Goal: Book appointment/travel/reservation

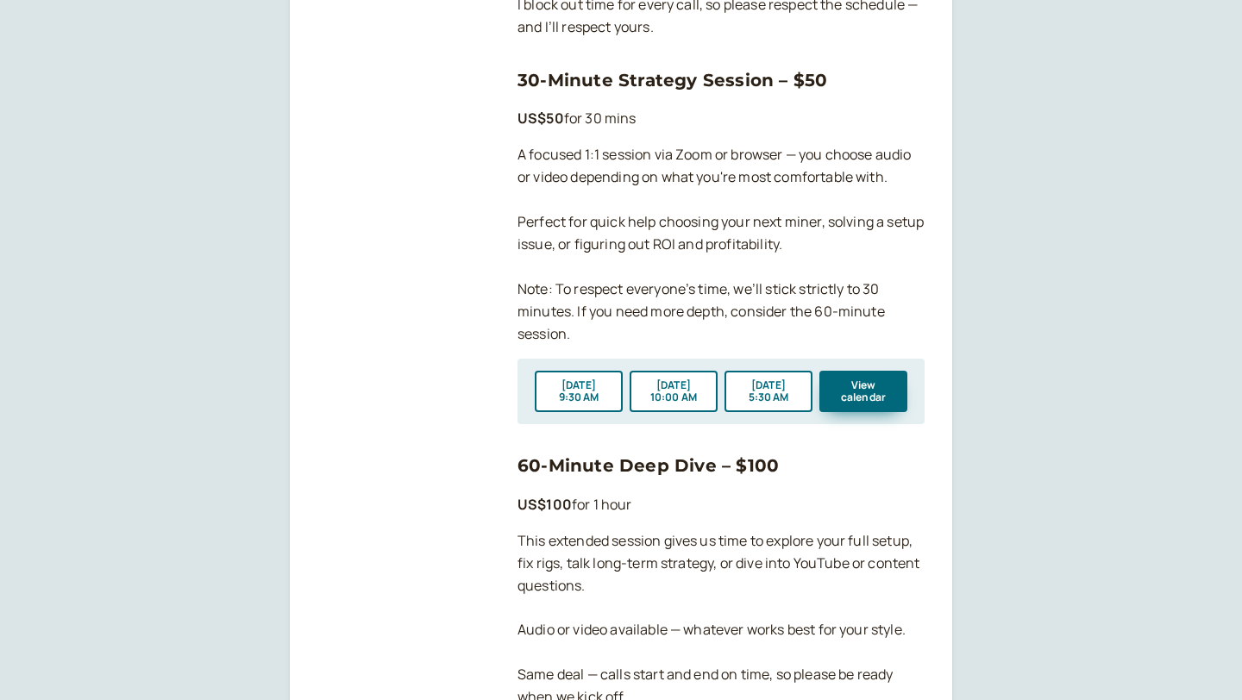
scroll to position [1238, 0]
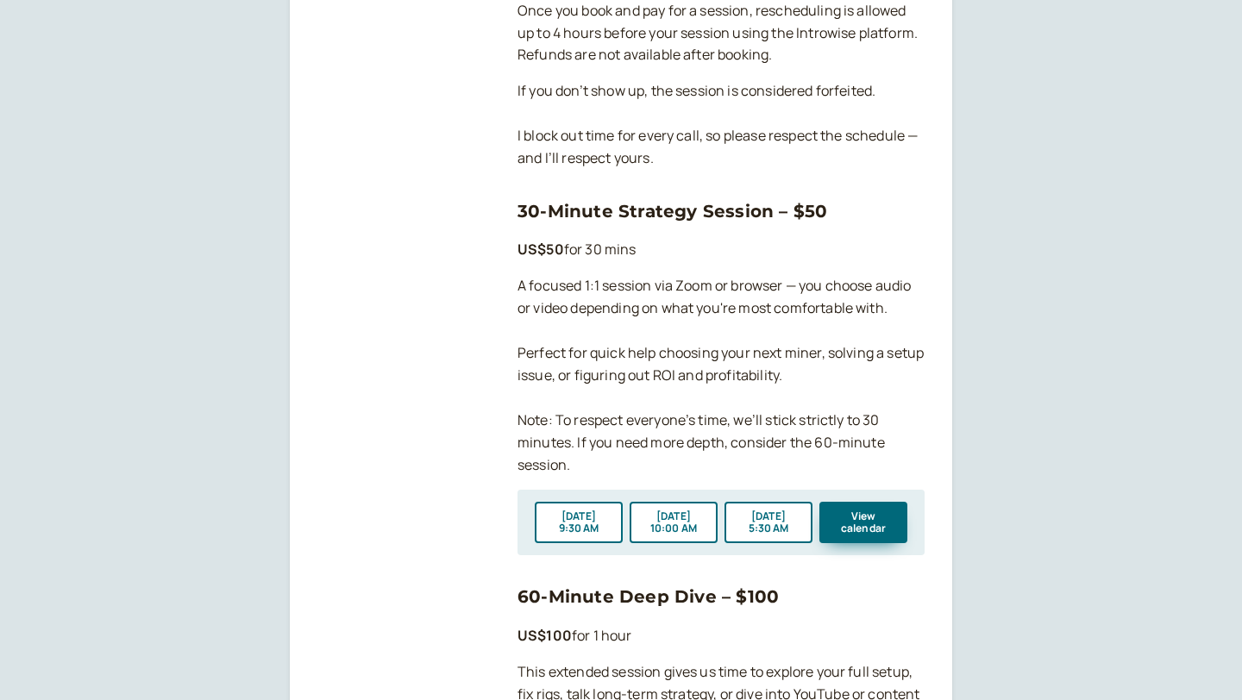
drag, startPoint x: 0, startPoint y: 0, endPoint x: 486, endPoint y: 144, distance: 506.4
click at [486, 144] on div at bounding box center [403, 11] width 172 height 1935
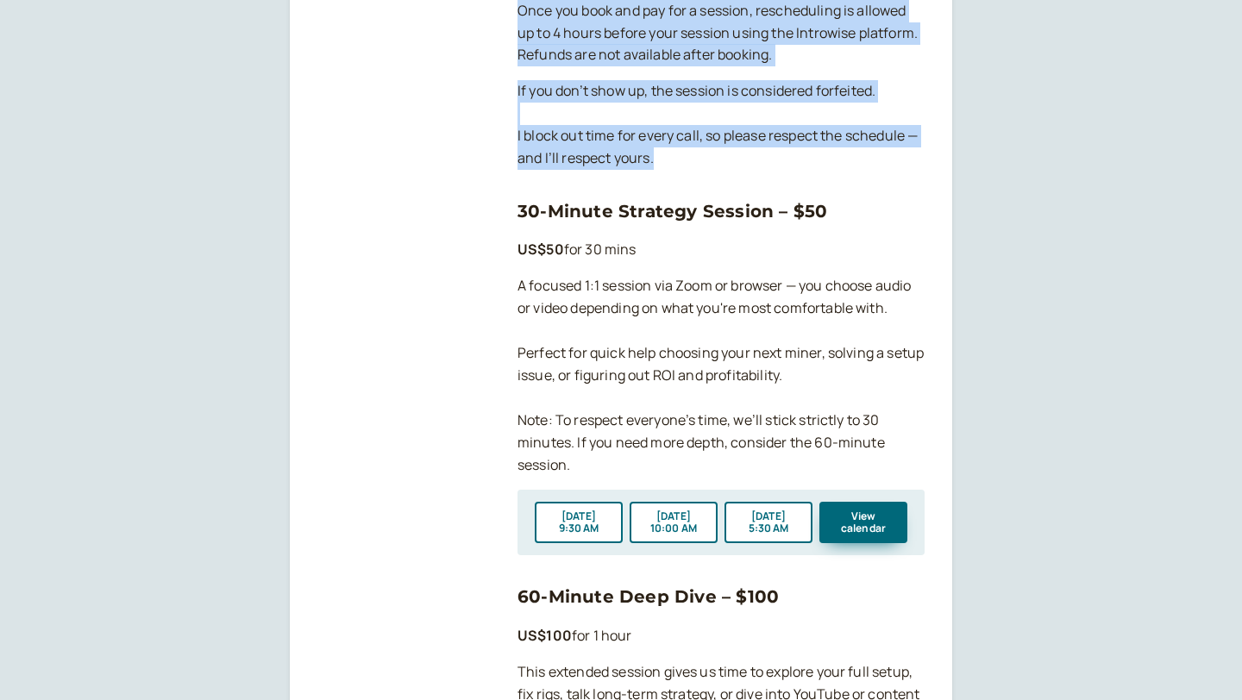
drag, startPoint x: 507, startPoint y: 177, endPoint x: 467, endPoint y: 500, distance: 325.8
click at [467, 500] on div at bounding box center [403, 11] width 172 height 1935
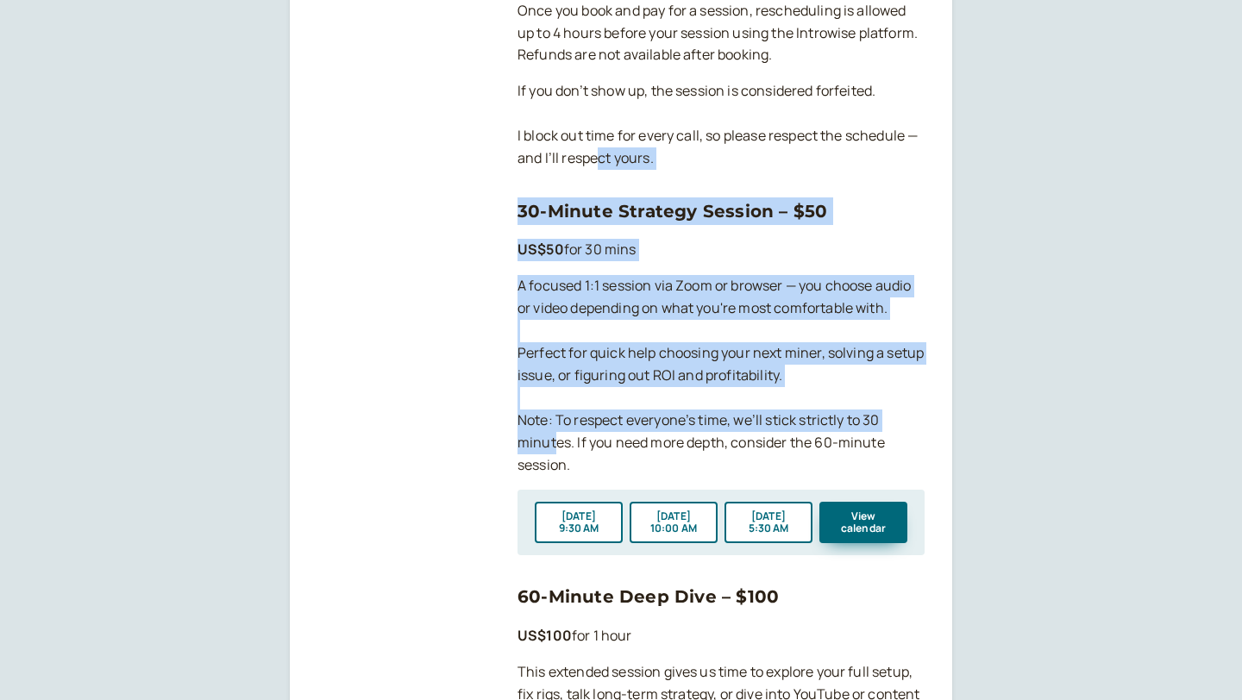
drag, startPoint x: 558, startPoint y: 442, endPoint x: 597, endPoint y: 166, distance: 278.7
click at [597, 166] on p "If you don’t show up, the session is considered forfeited. I block out time for…" at bounding box center [720, 125] width 407 height 90
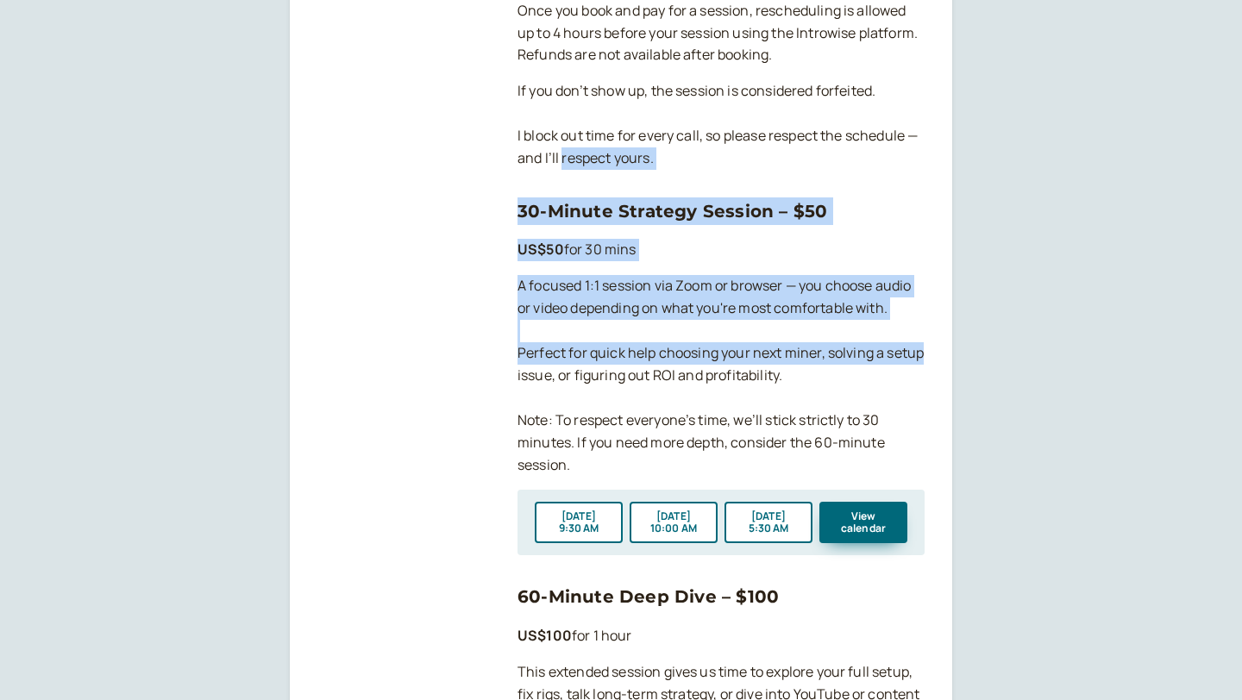
drag, startPoint x: 597, startPoint y: 166, endPoint x: 523, endPoint y: 379, distance: 224.7
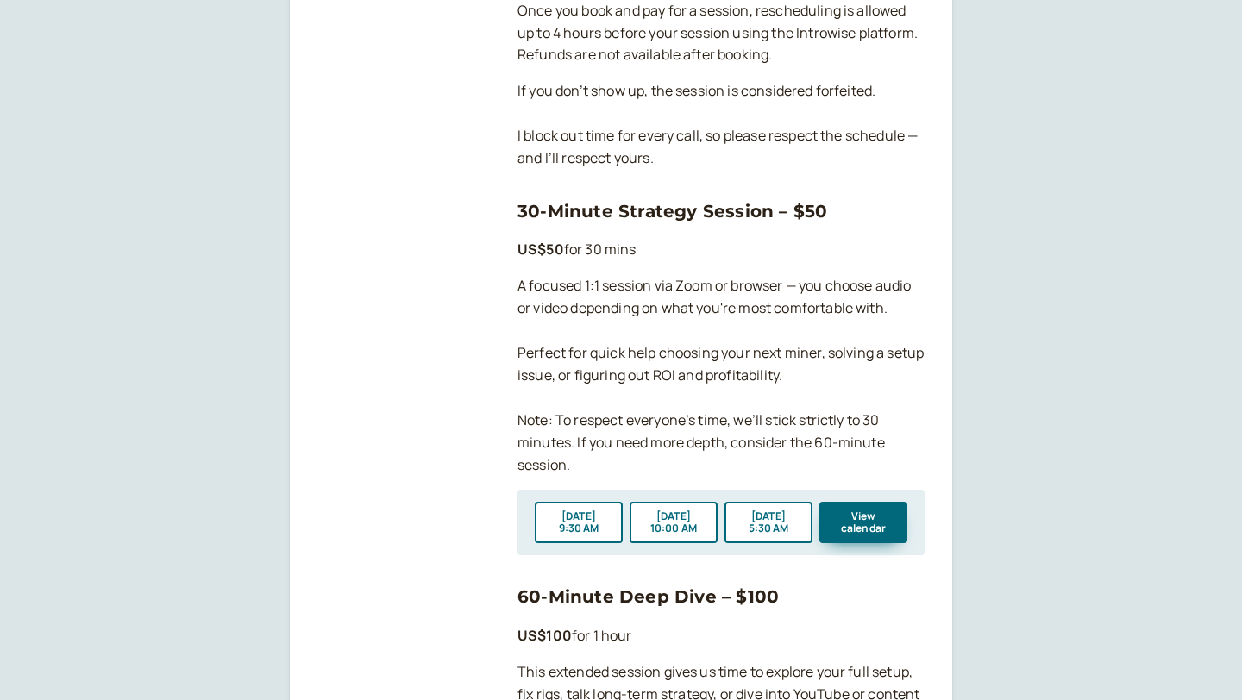
click at [417, 520] on div at bounding box center [403, 11] width 172 height 1935
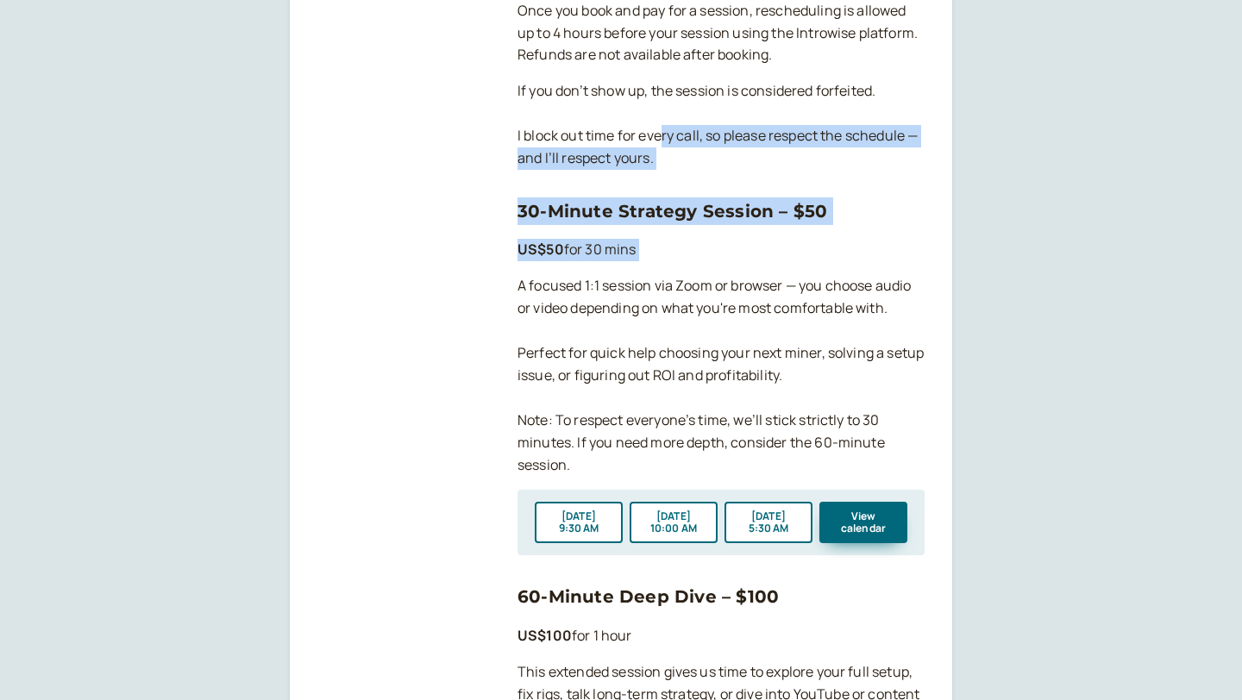
drag, startPoint x: 673, startPoint y: 266, endPoint x: 661, endPoint y: 141, distance: 126.4
click at [661, 141] on p "If you don’t show up, the session is considered forfeited. I block out time for…" at bounding box center [720, 125] width 407 height 90
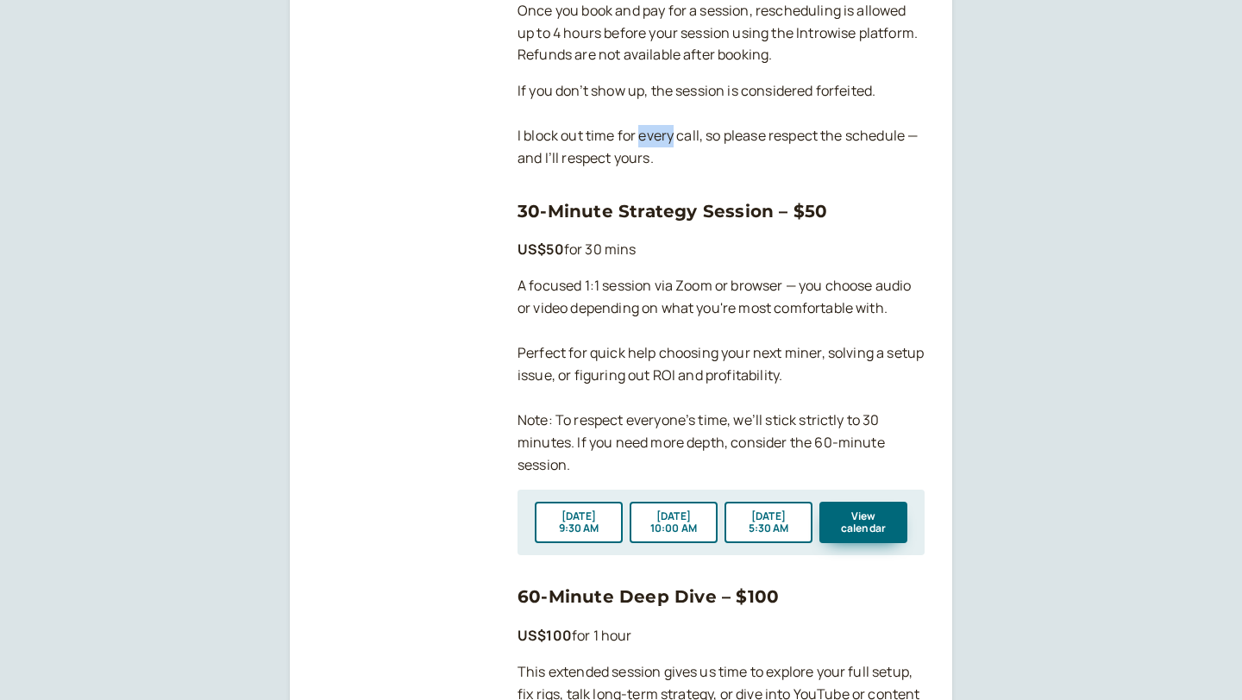
click at [661, 141] on p "If you don’t show up, the session is considered forfeited. I block out time for…" at bounding box center [720, 125] width 407 height 90
click at [617, 116] on p "If you don’t show up, the session is considered forfeited. I block out time for…" at bounding box center [720, 125] width 407 height 90
click at [640, 58] on p "Once you book and pay for a session, rescheduling is allowed up to 4 hours befo…" at bounding box center [720, 33] width 407 height 67
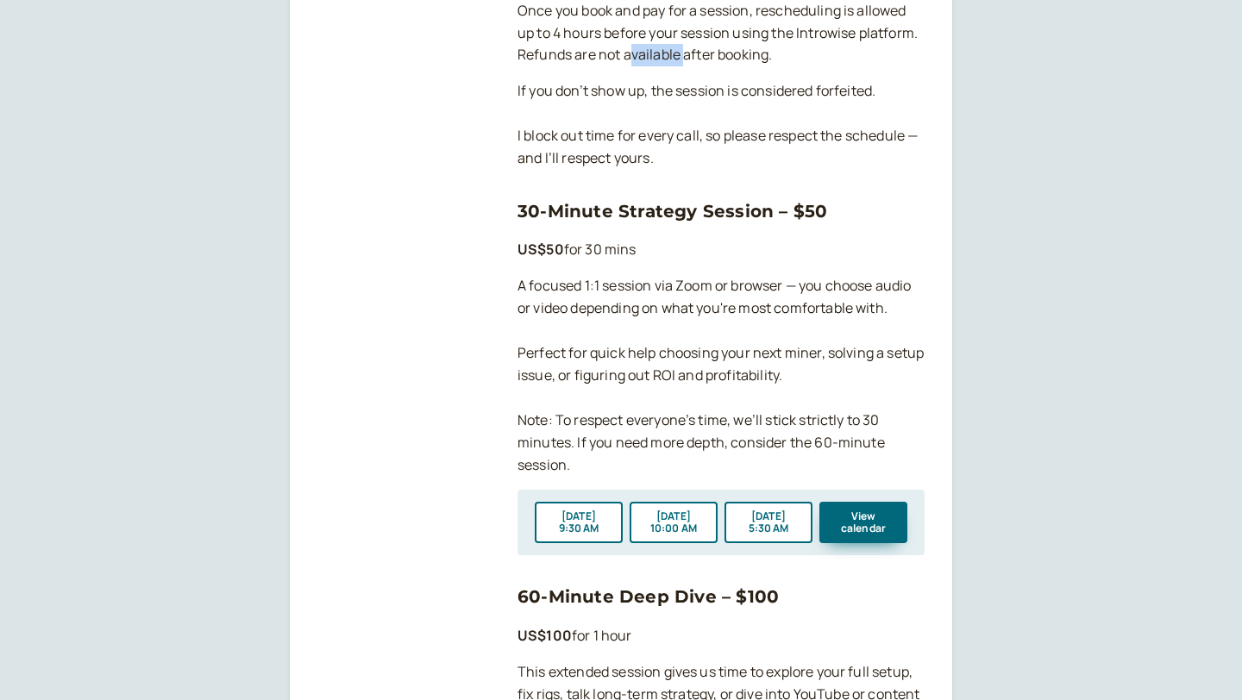
click at [640, 58] on p "Once you book and pay for a session, rescheduling is allowed up to 4 hours befo…" at bounding box center [720, 33] width 407 height 67
click at [600, 141] on p "If you don’t show up, the session is considered forfeited. I block out time for…" at bounding box center [720, 125] width 407 height 90
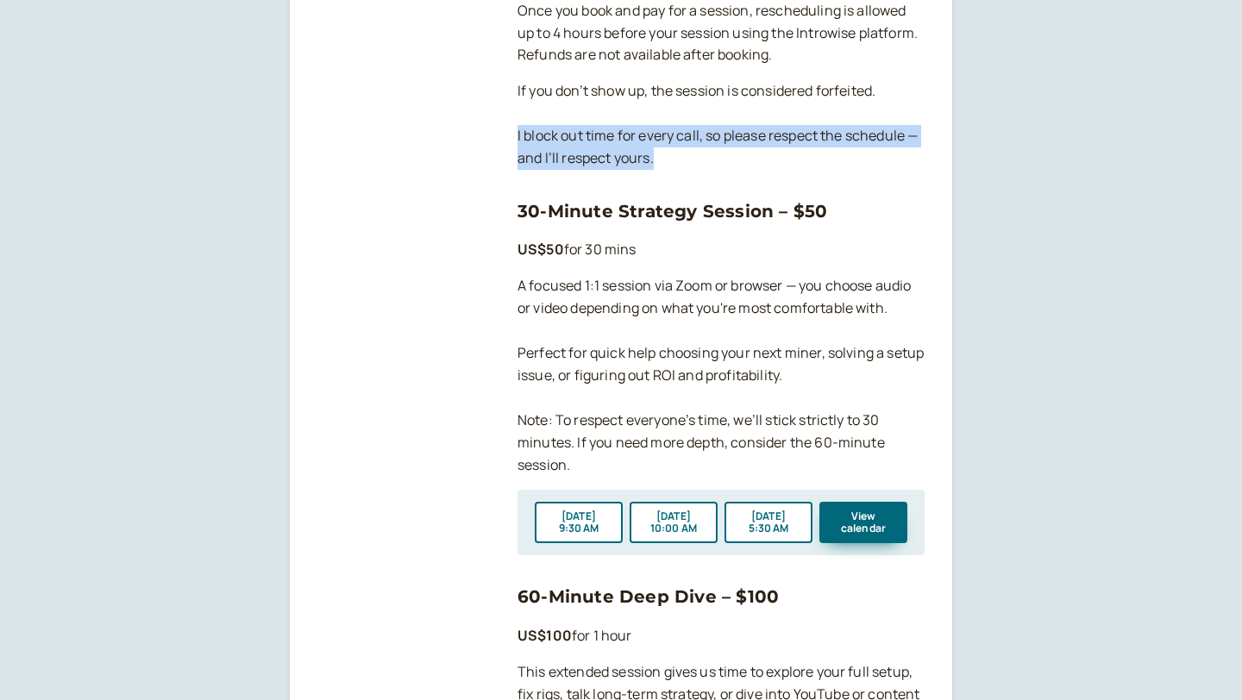
click at [600, 141] on p "If you don’t show up, the session is considered forfeited. I block out time for…" at bounding box center [720, 125] width 407 height 90
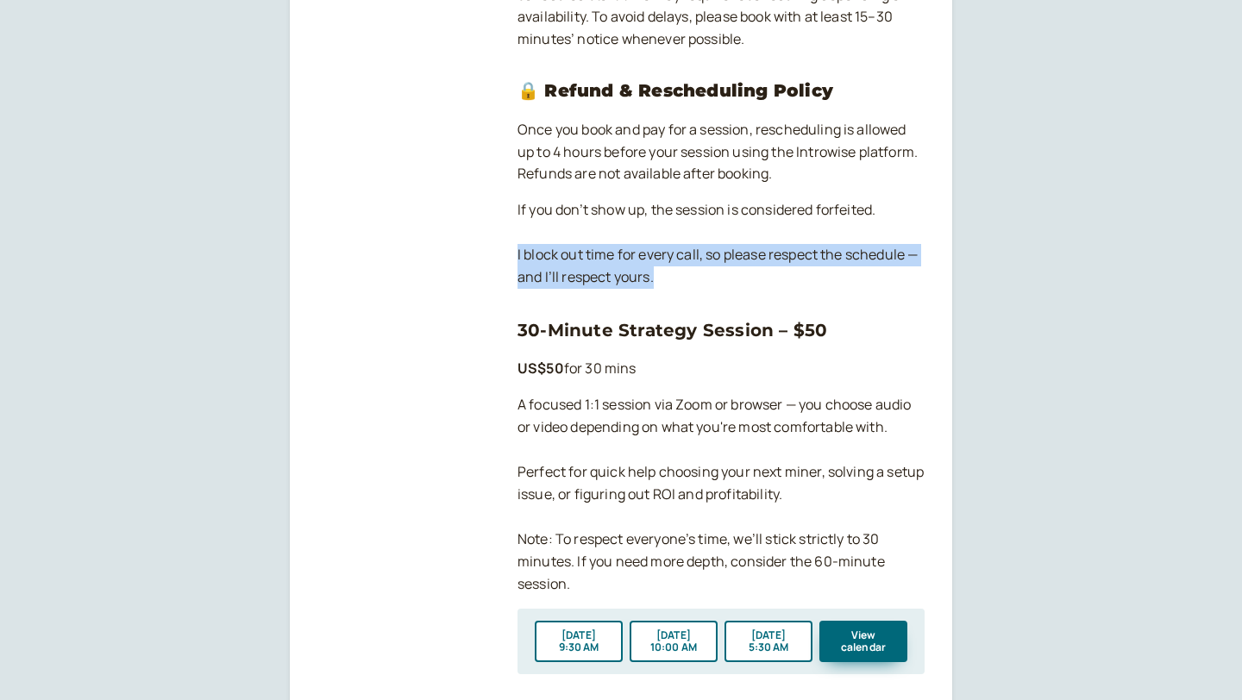
scroll to position [1047, 0]
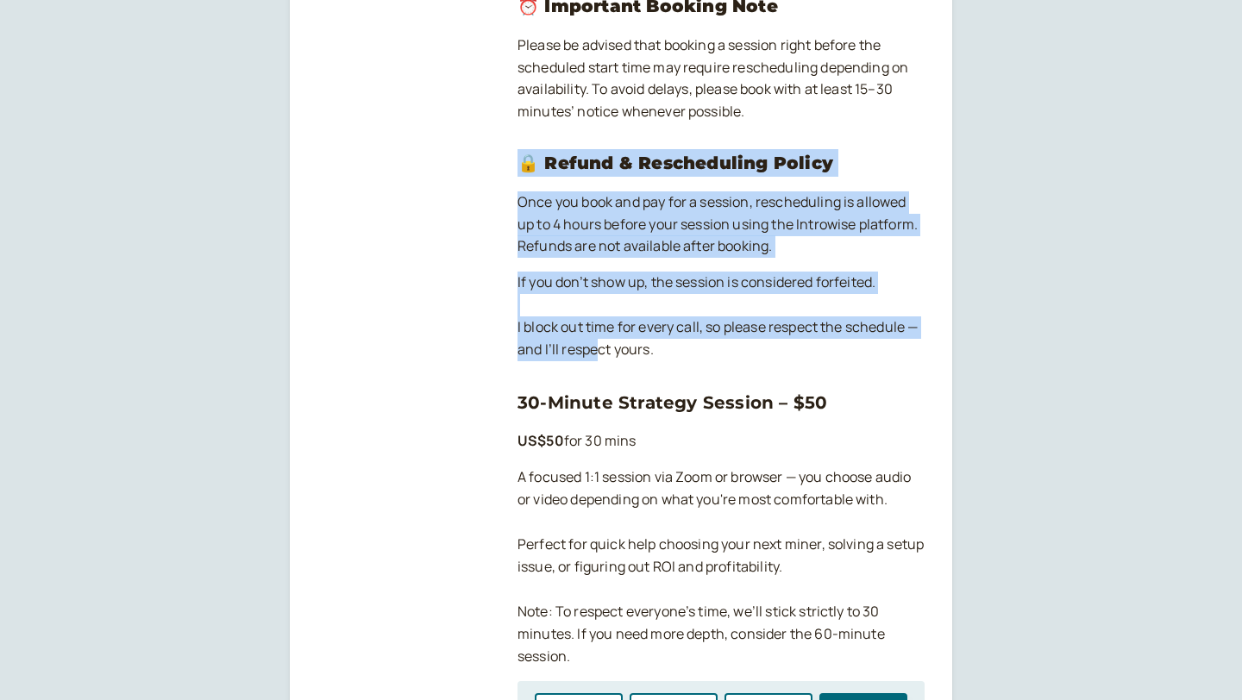
drag, startPoint x: 600, startPoint y: 141, endPoint x: 596, endPoint y: 339, distance: 197.5
click at [596, 339] on div "BearMarketMiner BearMarketMiner Book 1-on-1 Help With Your Crypto Mining Setup …" at bounding box center [720, 169] width 407 height 2004
click at [596, 339] on p "If you don’t show up, the session is considered forfeited. I block out time for…" at bounding box center [720, 317] width 407 height 90
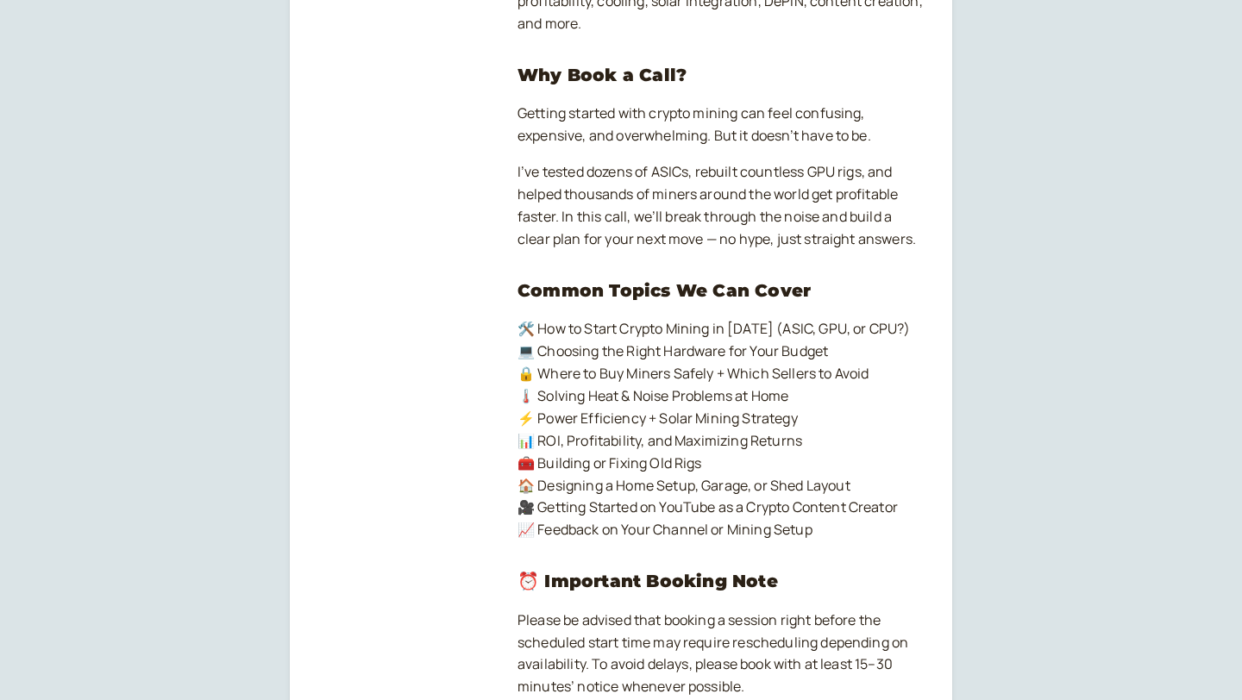
scroll to position [0, 0]
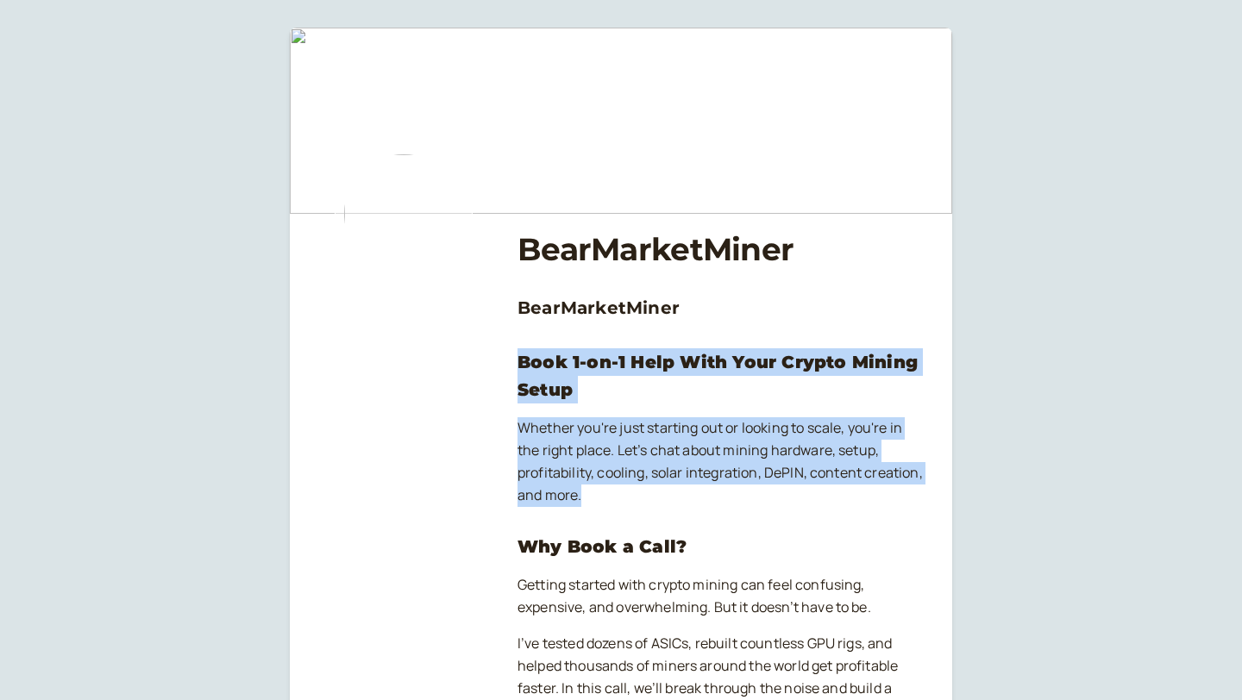
drag, startPoint x: 596, startPoint y: 339, endPoint x: 587, endPoint y: 551, distance: 212.3
click at [587, 551] on strong "Why Book a Call?" at bounding box center [601, 546] width 169 height 21
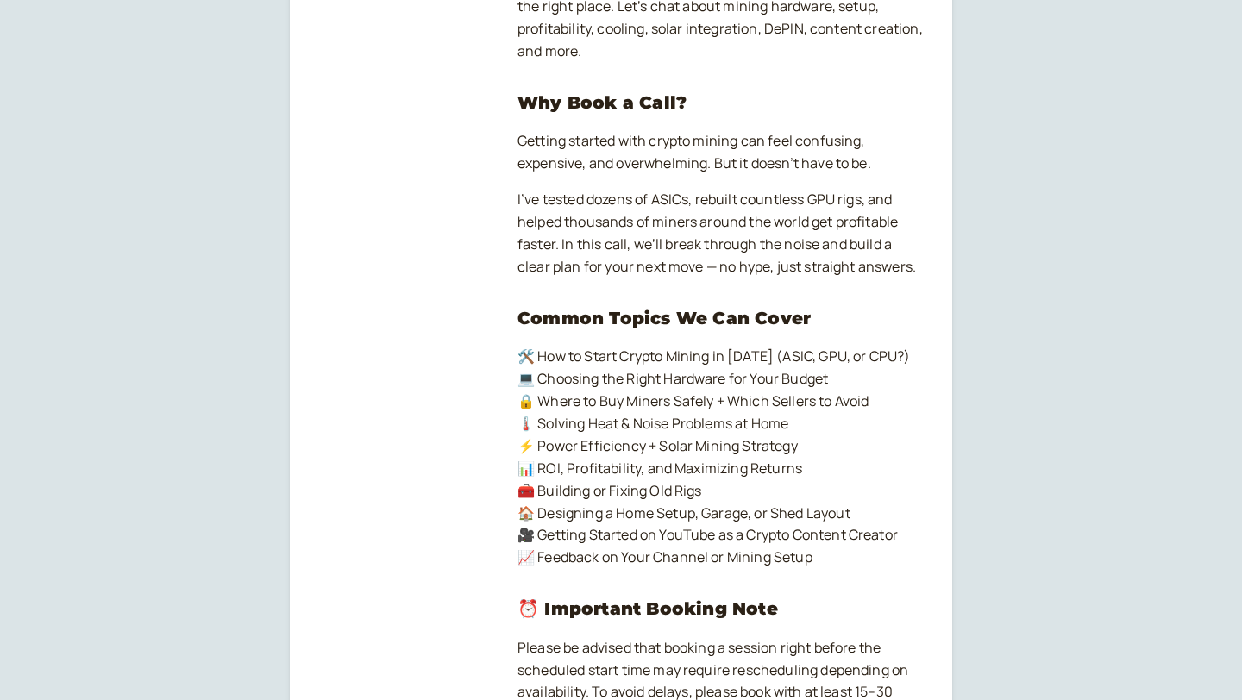
scroll to position [1081, 0]
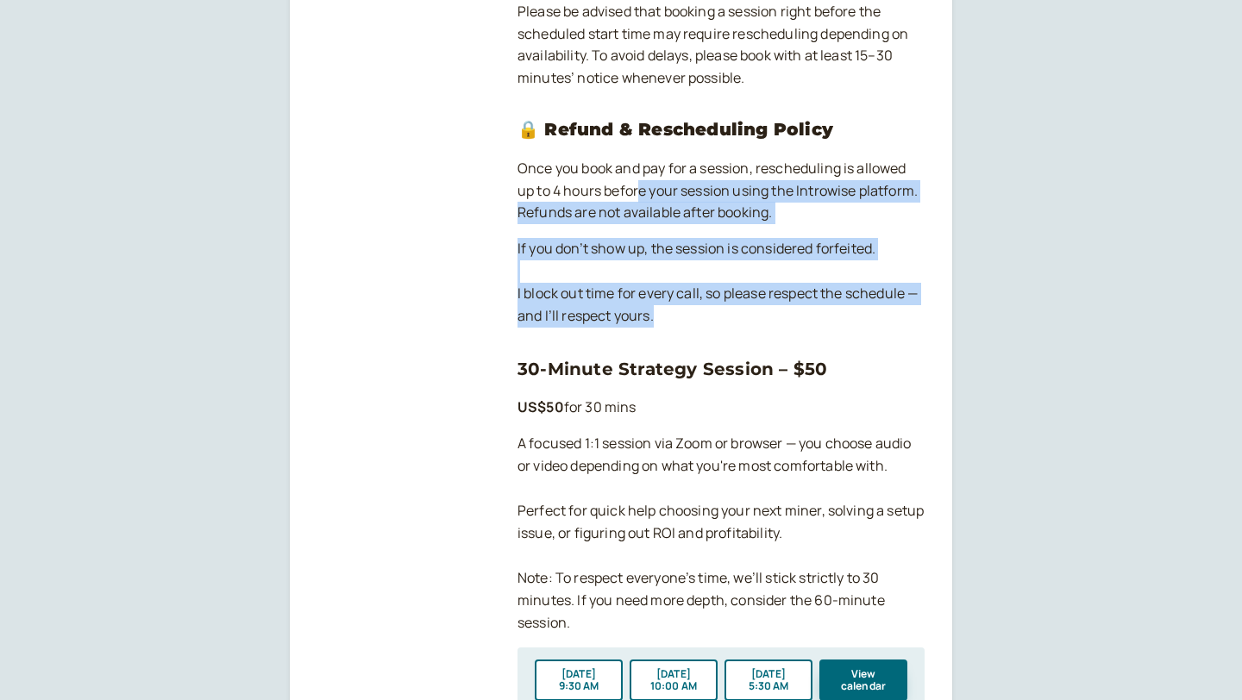
drag, startPoint x: 637, startPoint y: 353, endPoint x: 639, endPoint y: 202, distance: 150.9
click at [639, 202] on div "BearMarketMiner BearMarketMiner Book 1-on-1 Help With Your Crypto Mining Setup …" at bounding box center [720, 135] width 407 height 2004
click at [639, 202] on p "Once you book and pay for a session, rescheduling is allowed up to 4 hours befo…" at bounding box center [720, 191] width 407 height 67
drag, startPoint x: 649, startPoint y: 166, endPoint x: 614, endPoint y: 331, distance: 168.3
click at [614, 331] on div "BearMarketMiner BearMarketMiner Book 1-on-1 Help With Your Crypto Mining Setup …" at bounding box center [720, 135] width 407 height 2004
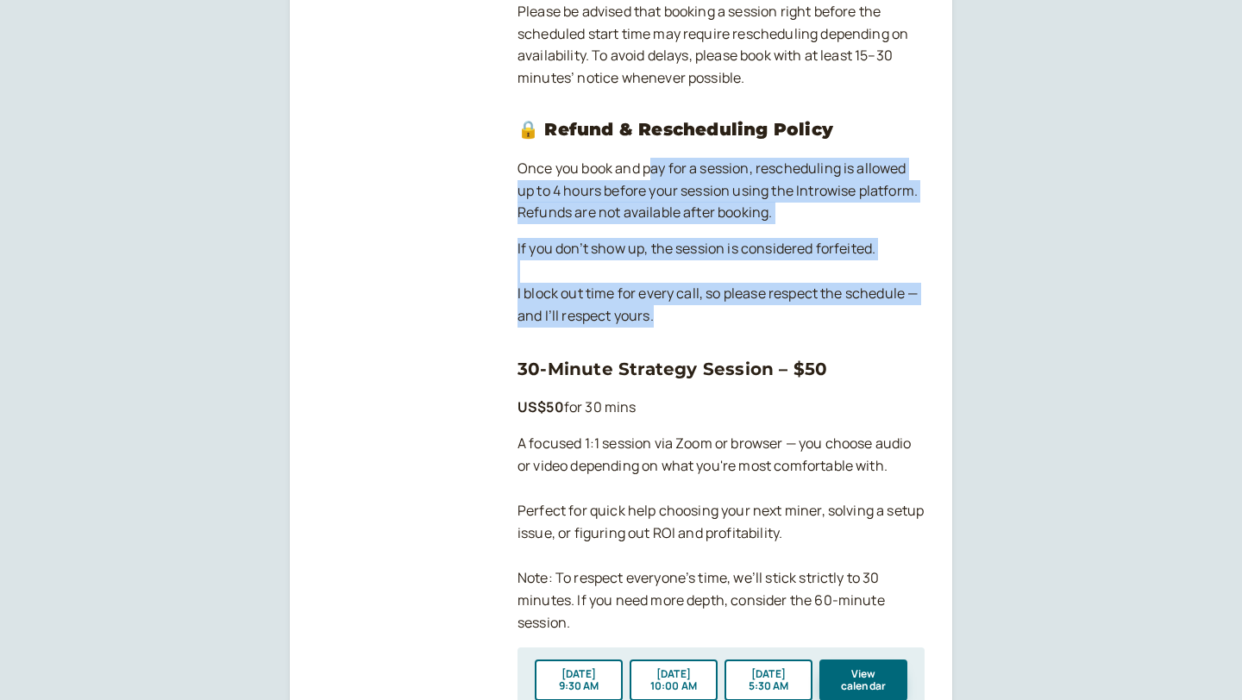
click at [614, 331] on div "BearMarketMiner BearMarketMiner Book 1-on-1 Help With Your Crypto Mining Setup …" at bounding box center [720, 135] width 407 height 2004
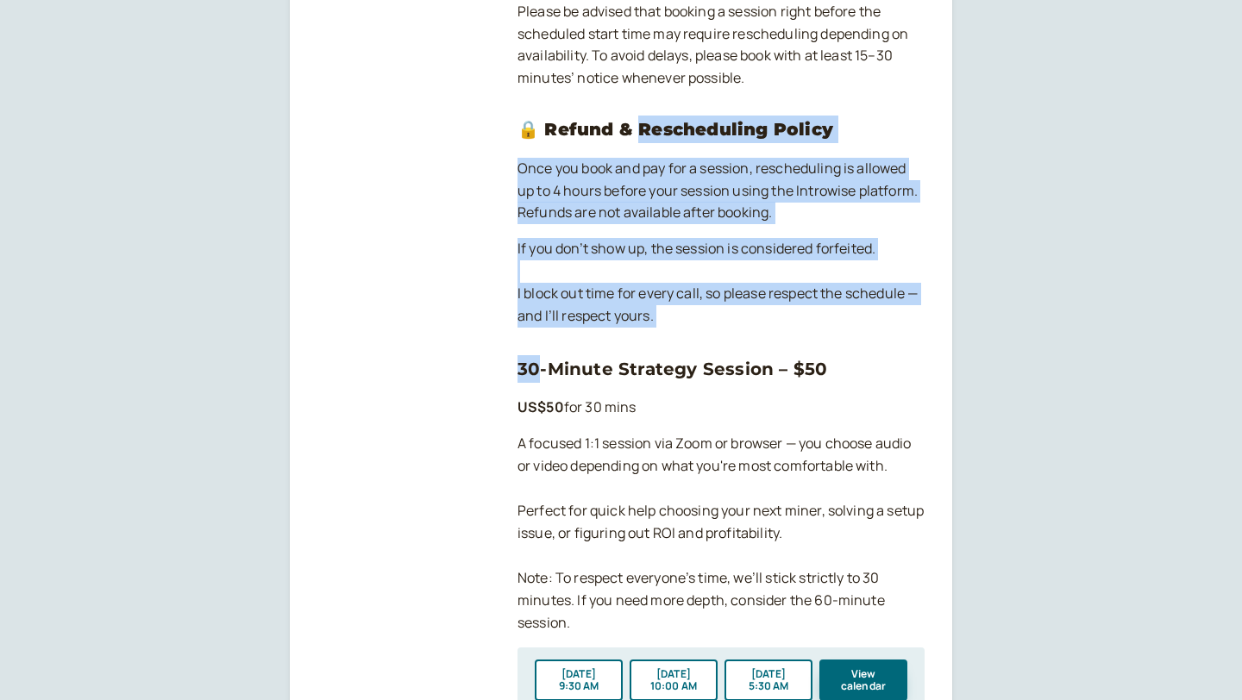
drag, startPoint x: 614, startPoint y: 331, endPoint x: 634, endPoint y: 135, distance: 196.8
click at [634, 135] on div "BearMarketMiner BearMarketMiner Book 1-on-1 Help With Your Crypto Mining Setup …" at bounding box center [720, 135] width 407 height 2004
click at [634, 135] on strong "🔒 Refund & Rescheduling Policy" at bounding box center [675, 129] width 316 height 21
drag, startPoint x: 610, startPoint y: 102, endPoint x: 624, endPoint y: 353, distance: 251.3
click at [624, 353] on div "BearMarketMiner BearMarketMiner Book 1-on-1 Help With Your Crypto Mining Setup …" at bounding box center [720, 135] width 407 height 2004
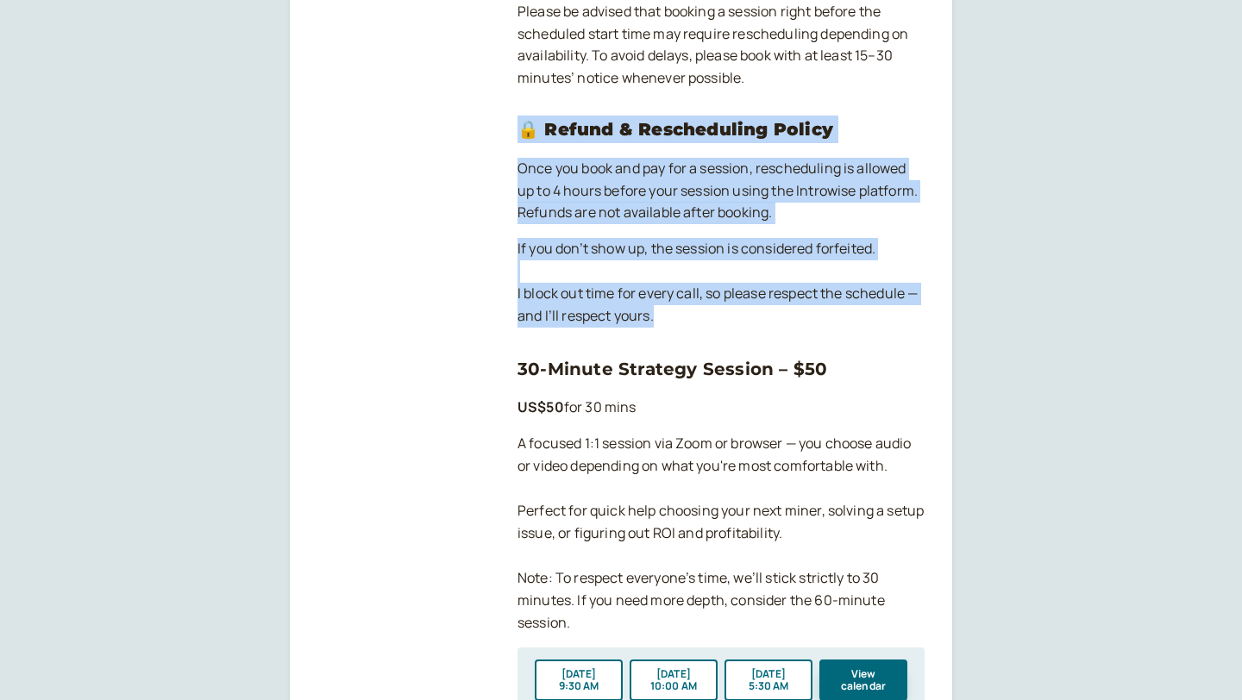
click at [624, 353] on div "BearMarketMiner BearMarketMiner Book 1-on-1 Help With Your Crypto Mining Setup …" at bounding box center [720, 135] width 407 height 2004
